Goal: Navigation & Orientation: Find specific page/section

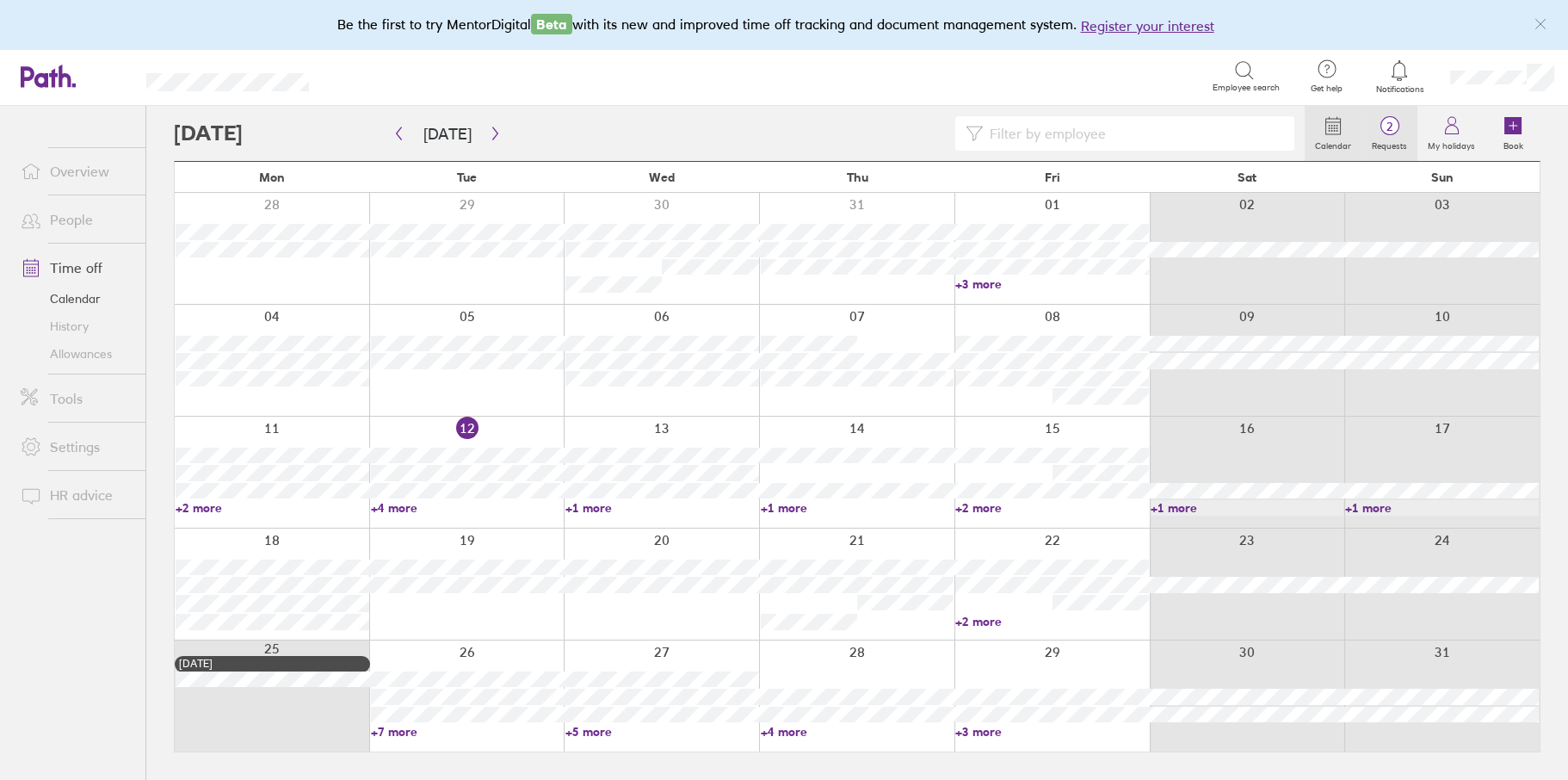
click at [1391, 124] on span "2" at bounding box center [1389, 126] width 56 height 14
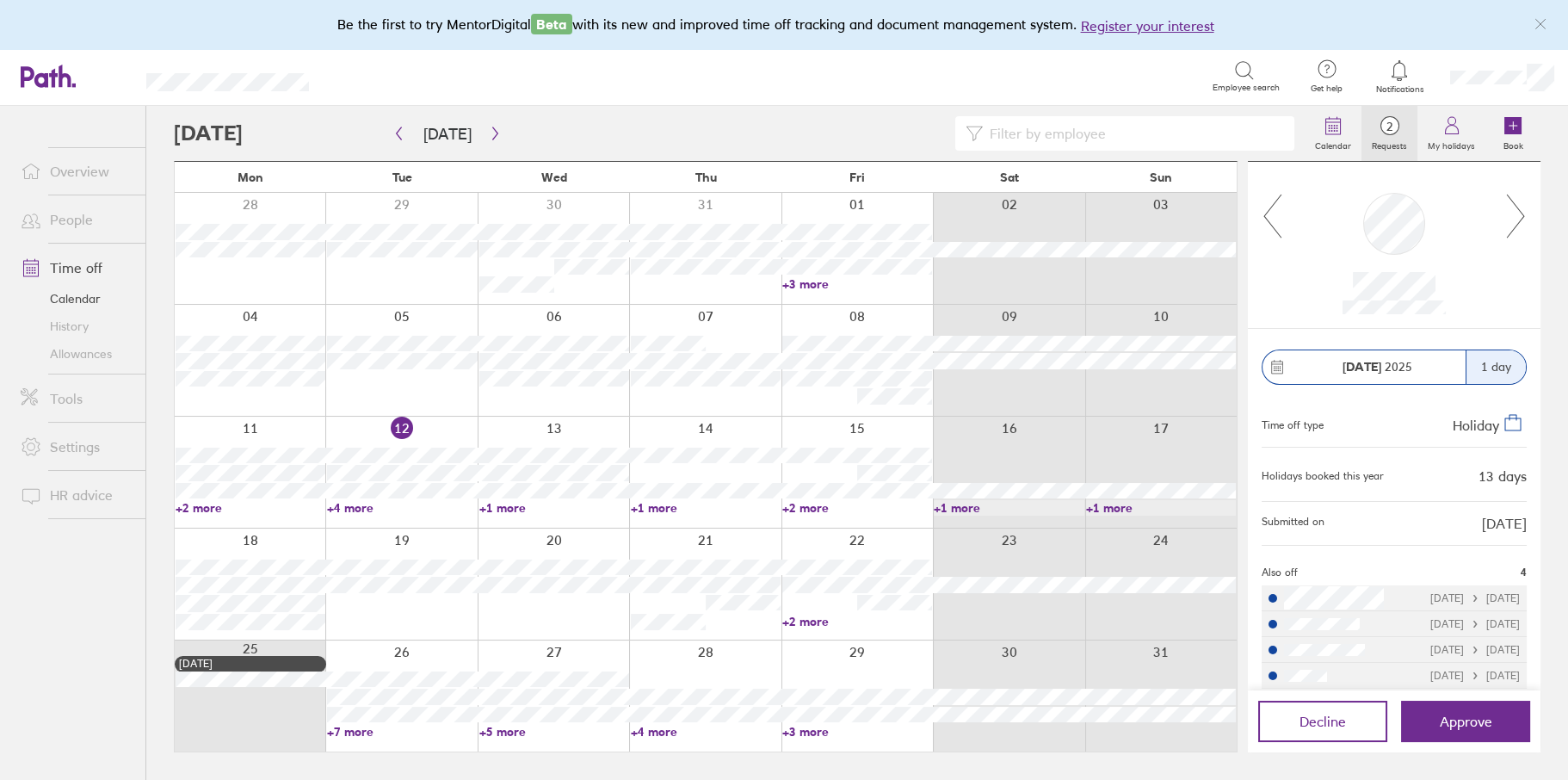
click at [1506, 221] on icon at bounding box center [1516, 215] width 22 height 46
click at [65, 222] on link "People" at bounding box center [75, 220] width 139 height 35
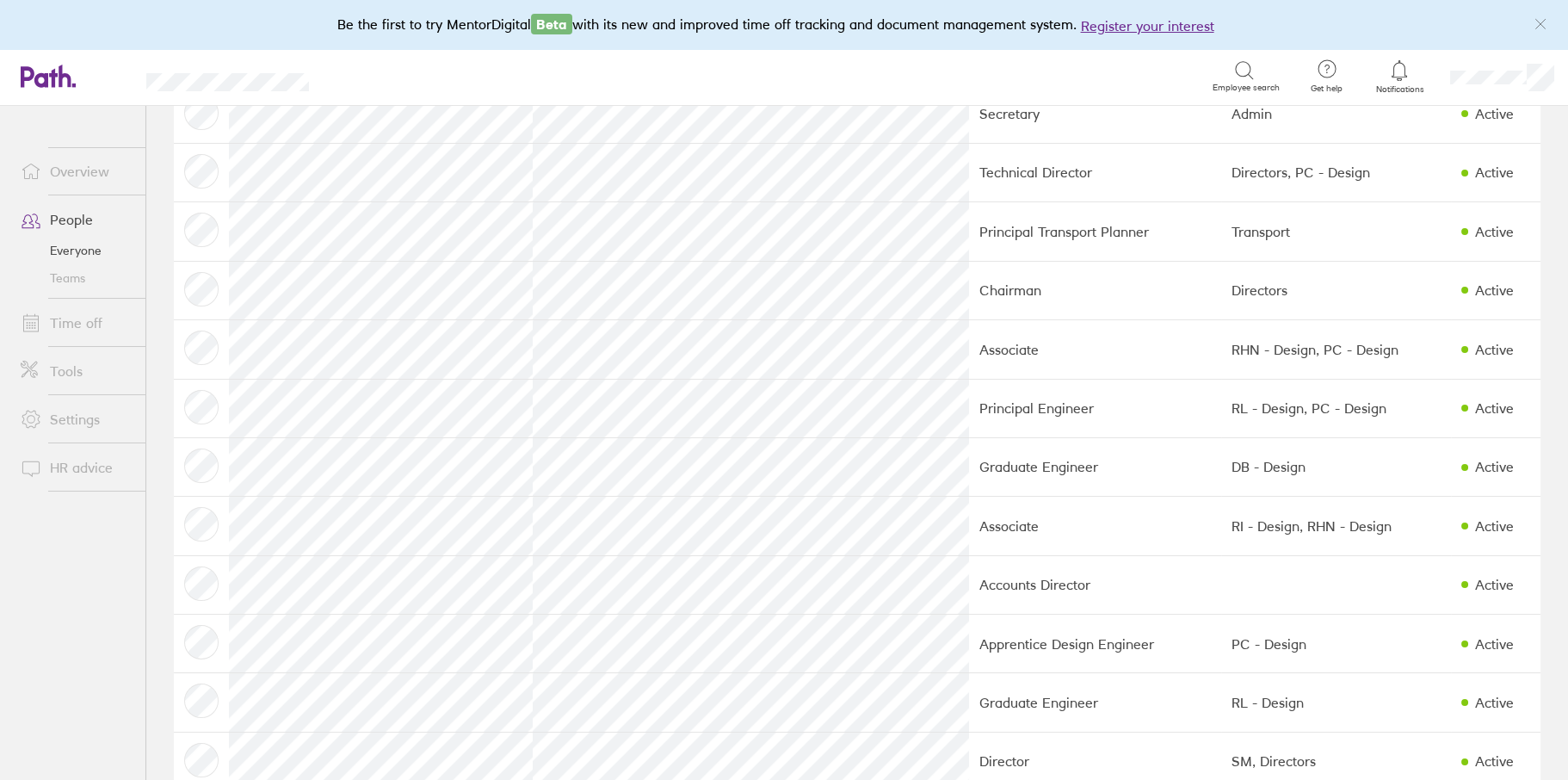
scroll to position [1120, 0]
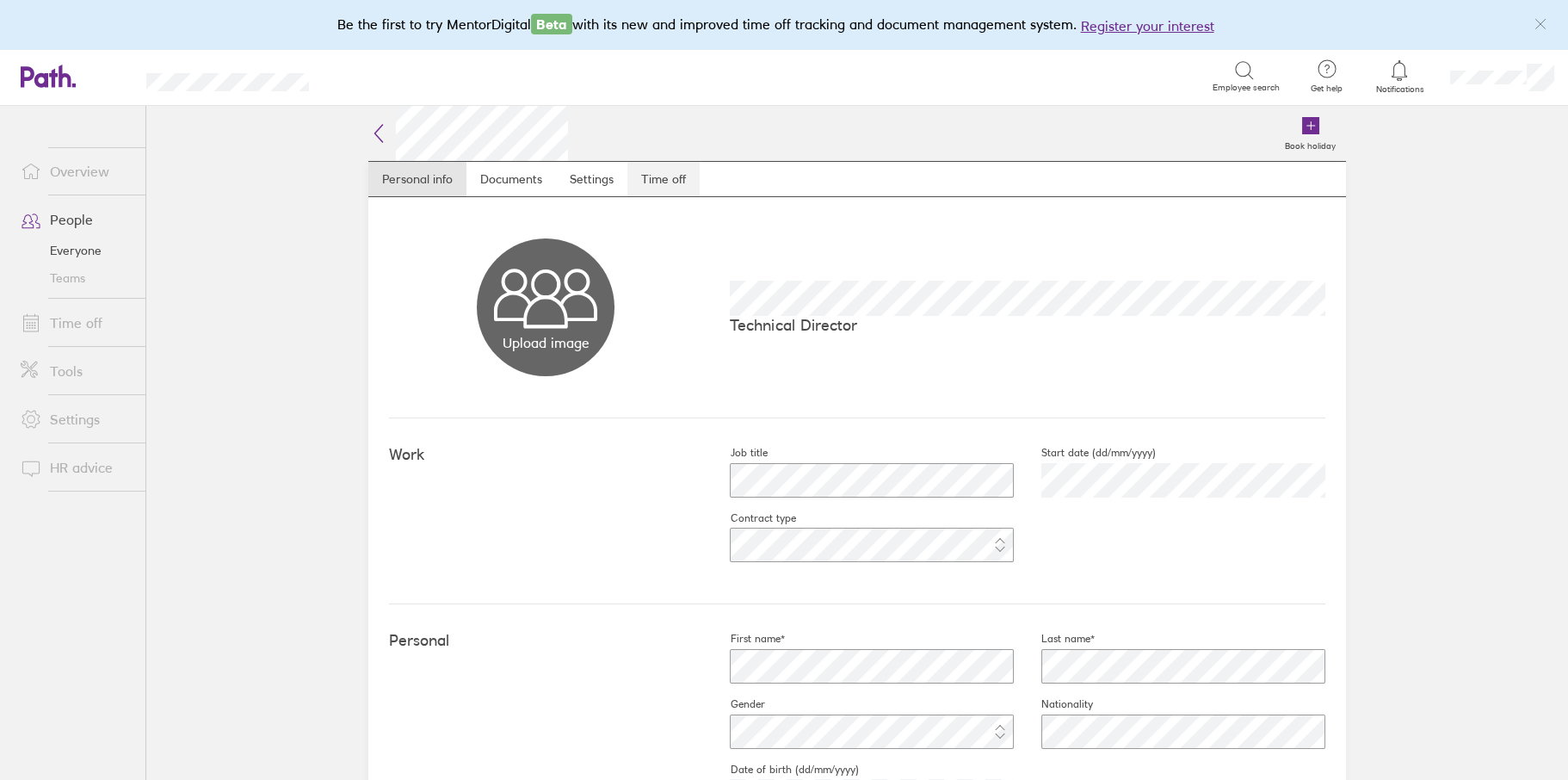
click at [675, 169] on link "Time off" at bounding box center [664, 179] width 73 height 35
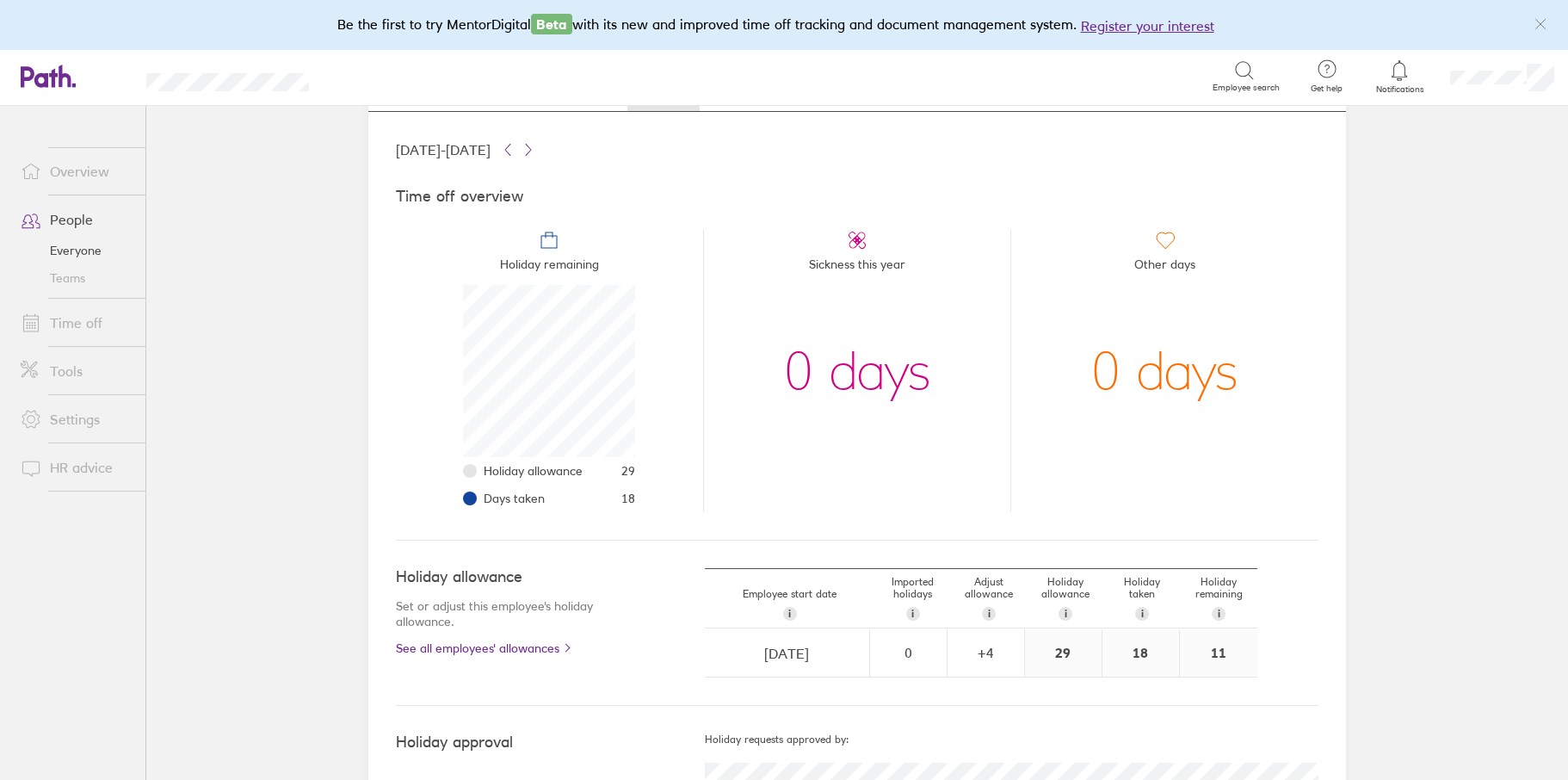
scroll to position [160, 0]
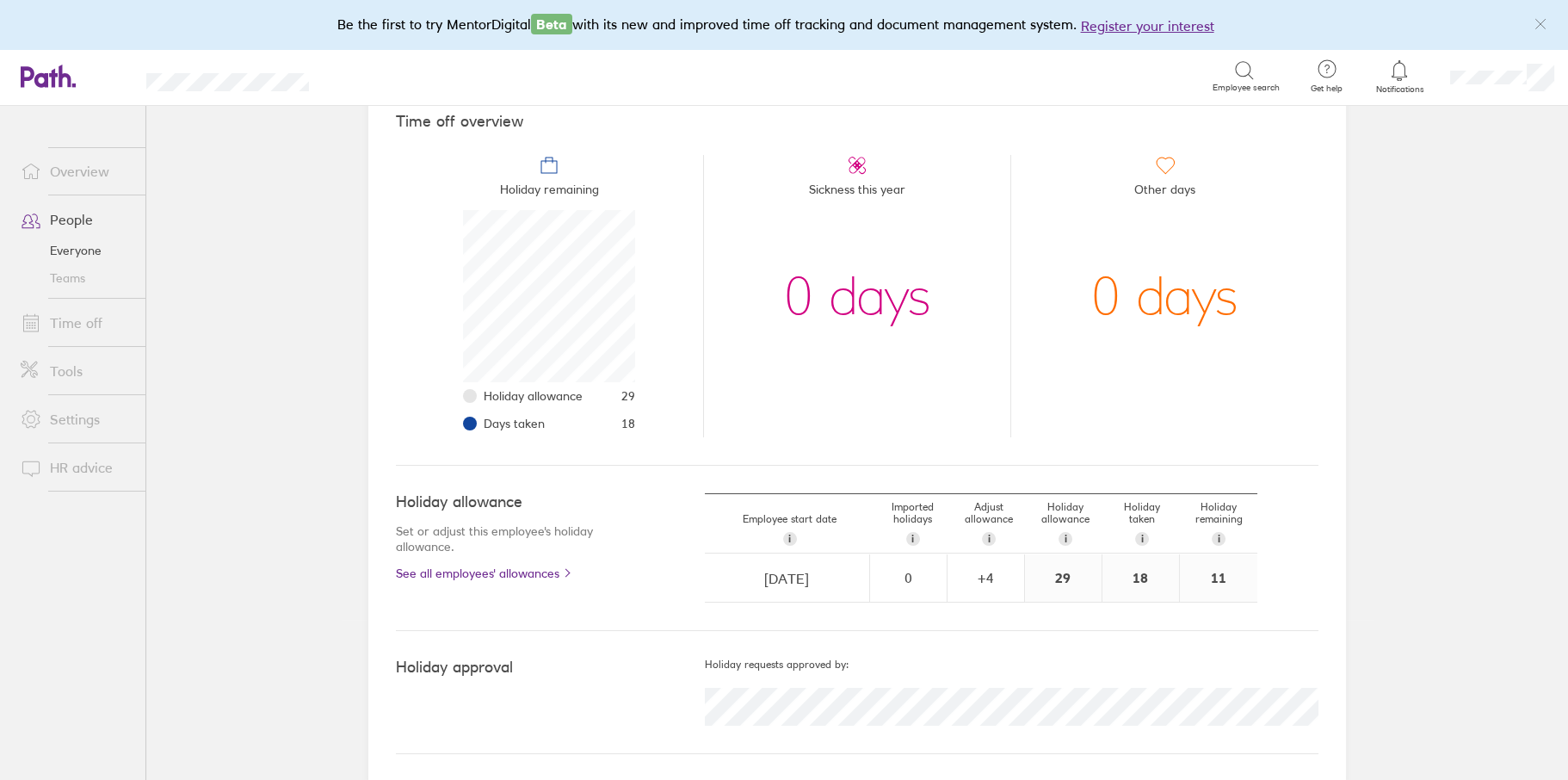
click at [54, 324] on link "Time off" at bounding box center [75, 323] width 139 height 35
